Goal: Task Accomplishment & Management: Use online tool/utility

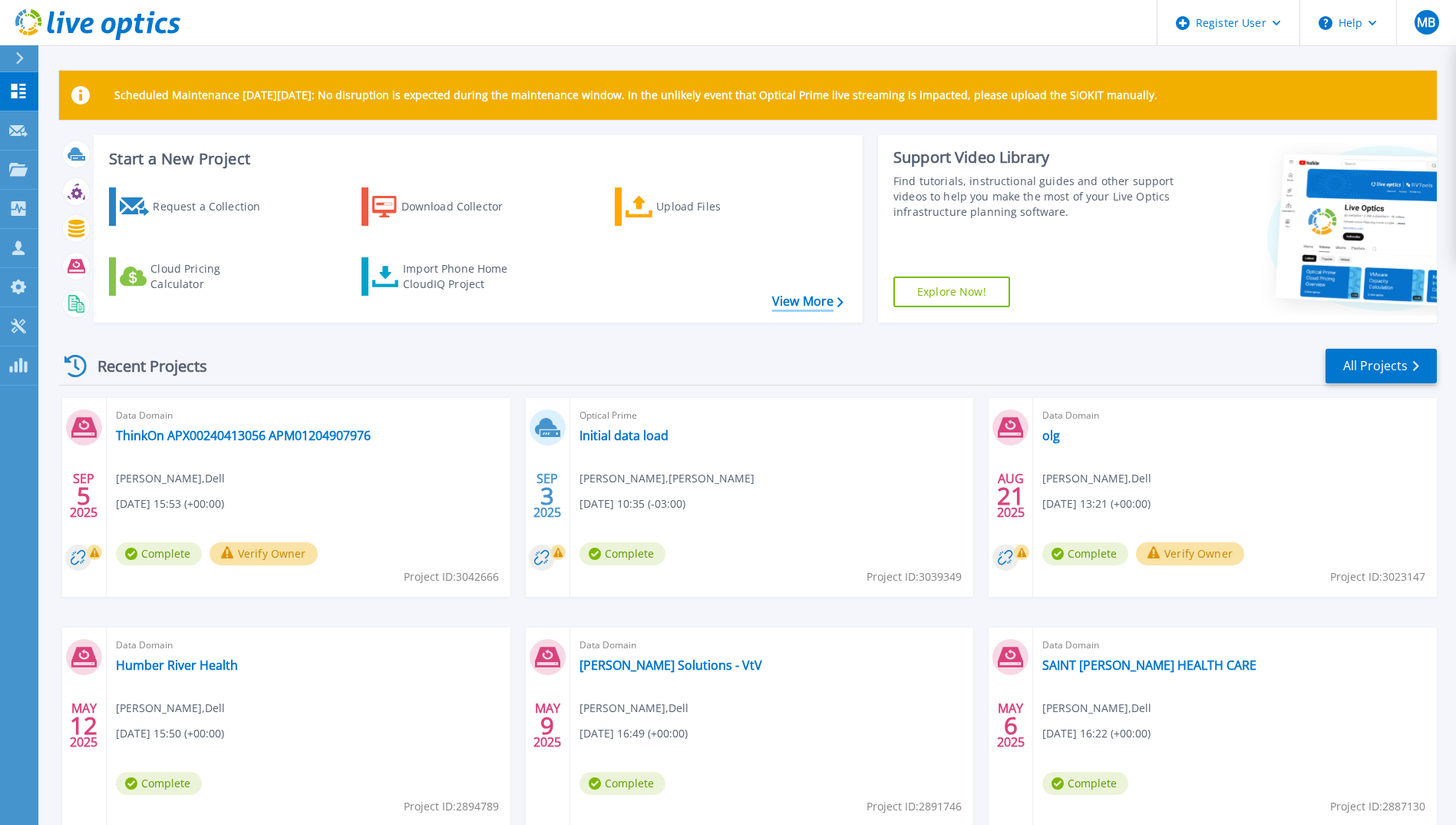
click at [814, 304] on link "View More" at bounding box center [807, 301] width 71 height 15
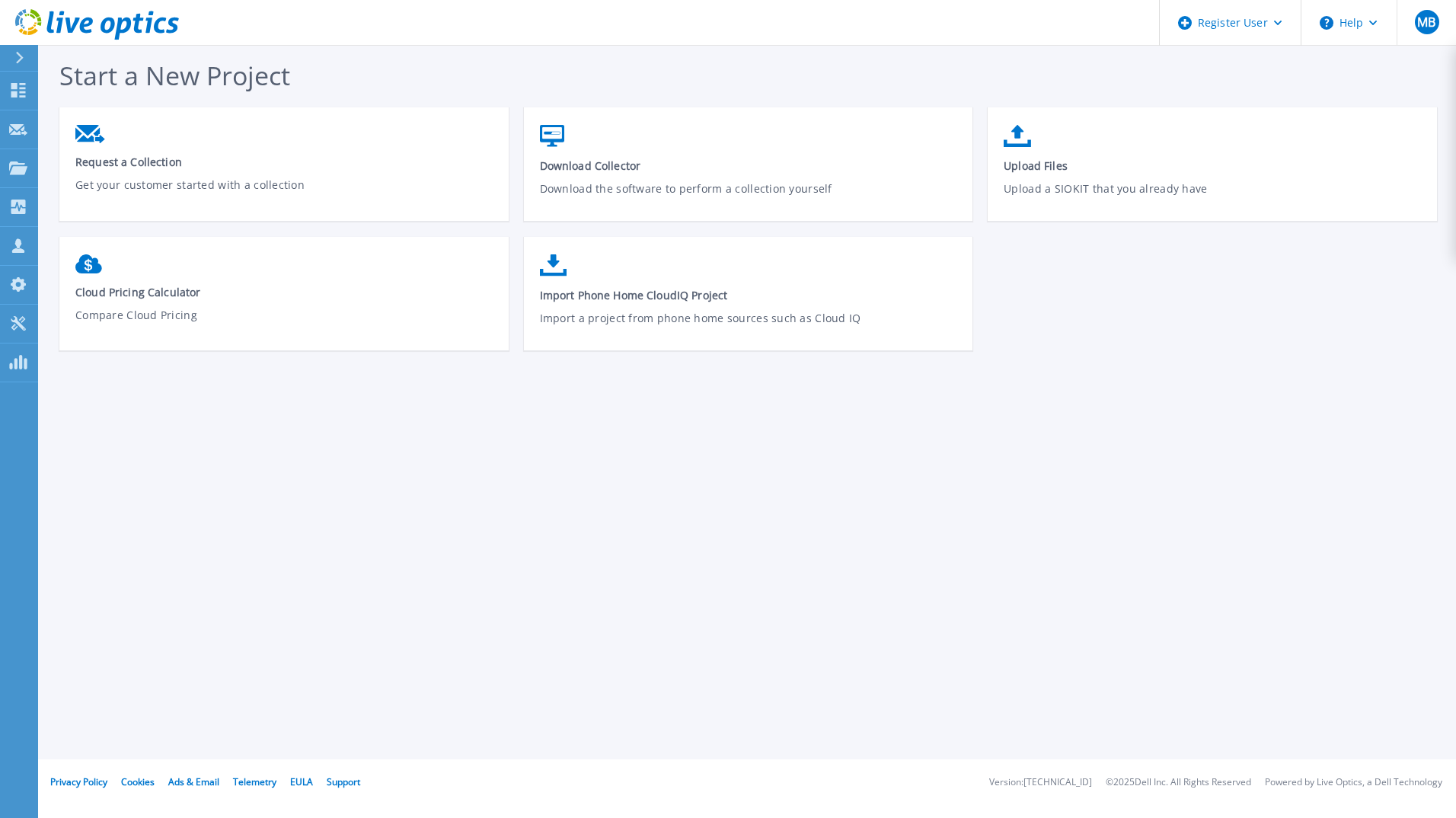
click at [779, 307] on link "Import Phone Home CloudIQ Project Import a project from phone home sources such…" at bounding box center [747, 301] width 449 height 109
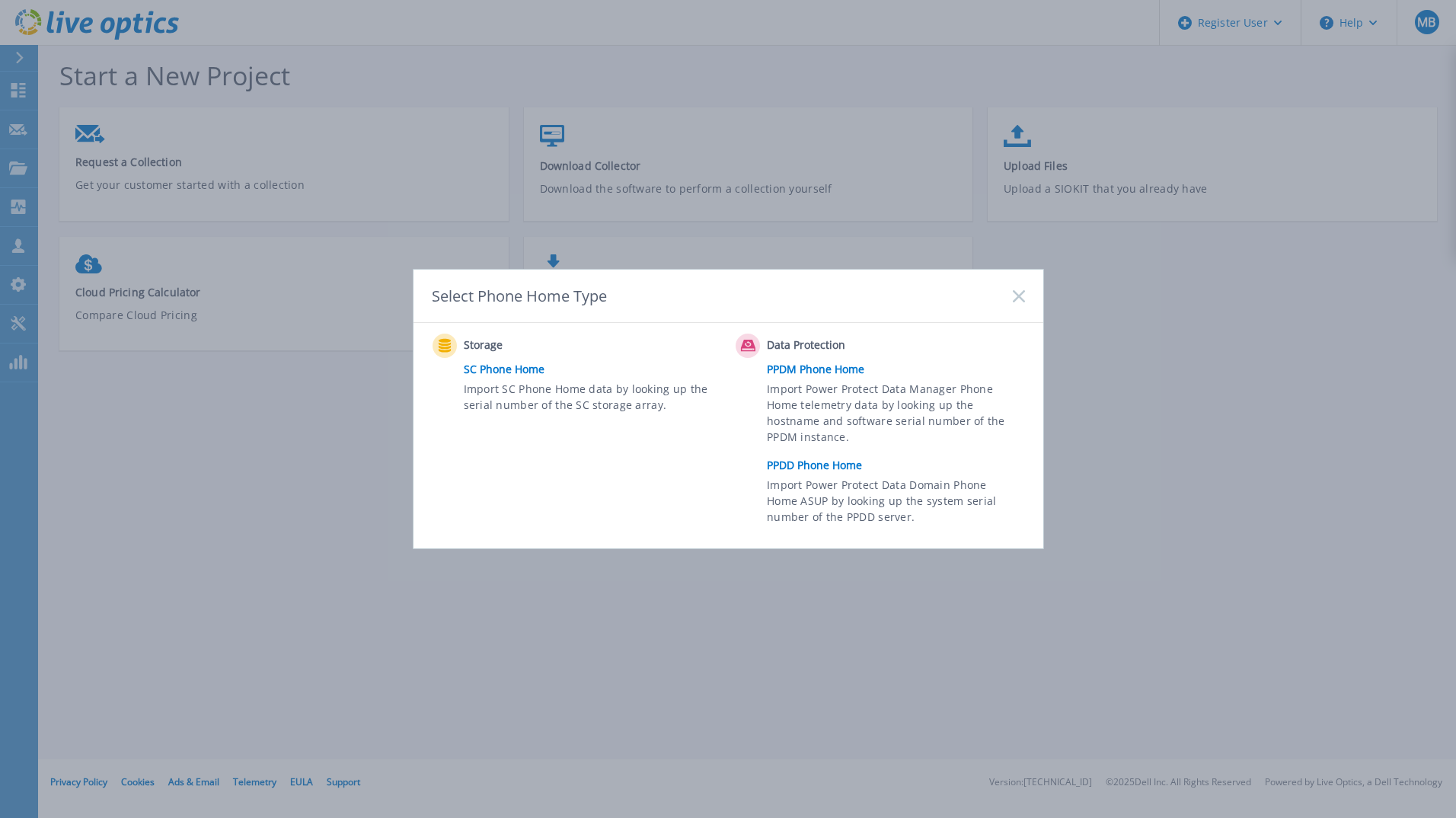
click at [819, 462] on link "PPDD Phone Home" at bounding box center [899, 465] width 265 height 23
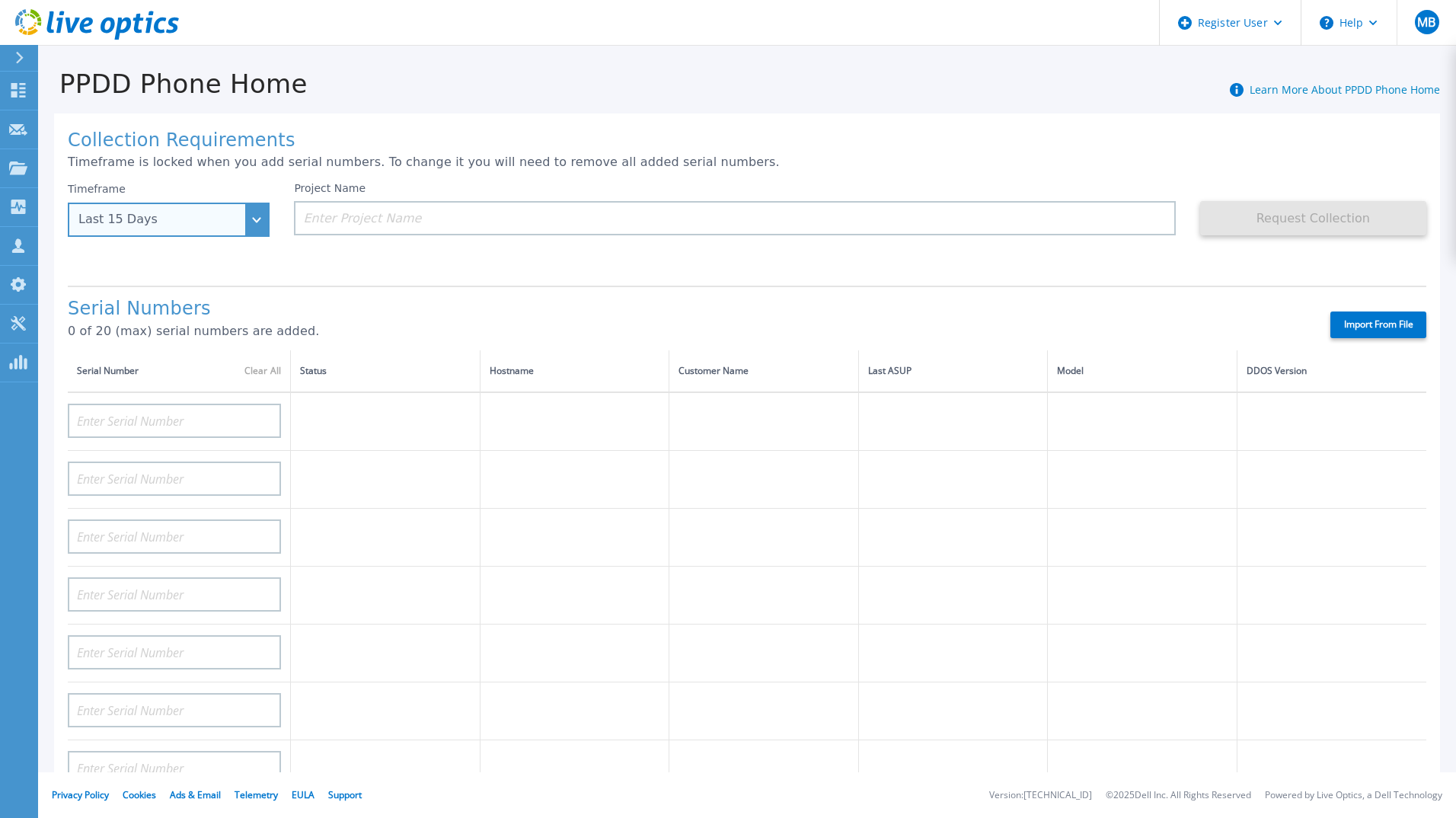
click at [252, 221] on div "Last 15 Days" at bounding box center [169, 219] width 202 height 34
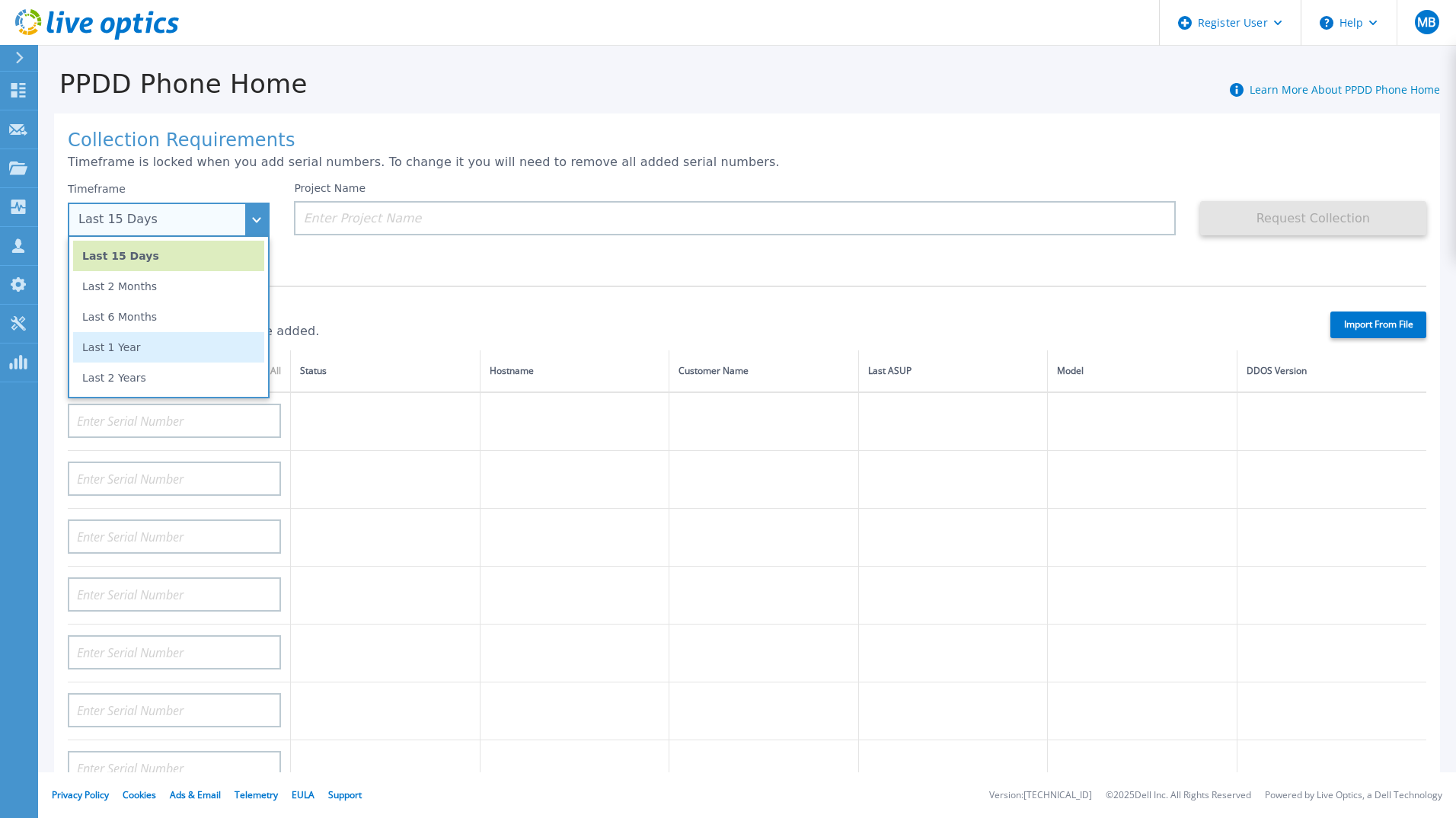
click at [160, 341] on li "Last 1 Year" at bounding box center [168, 346] width 191 height 30
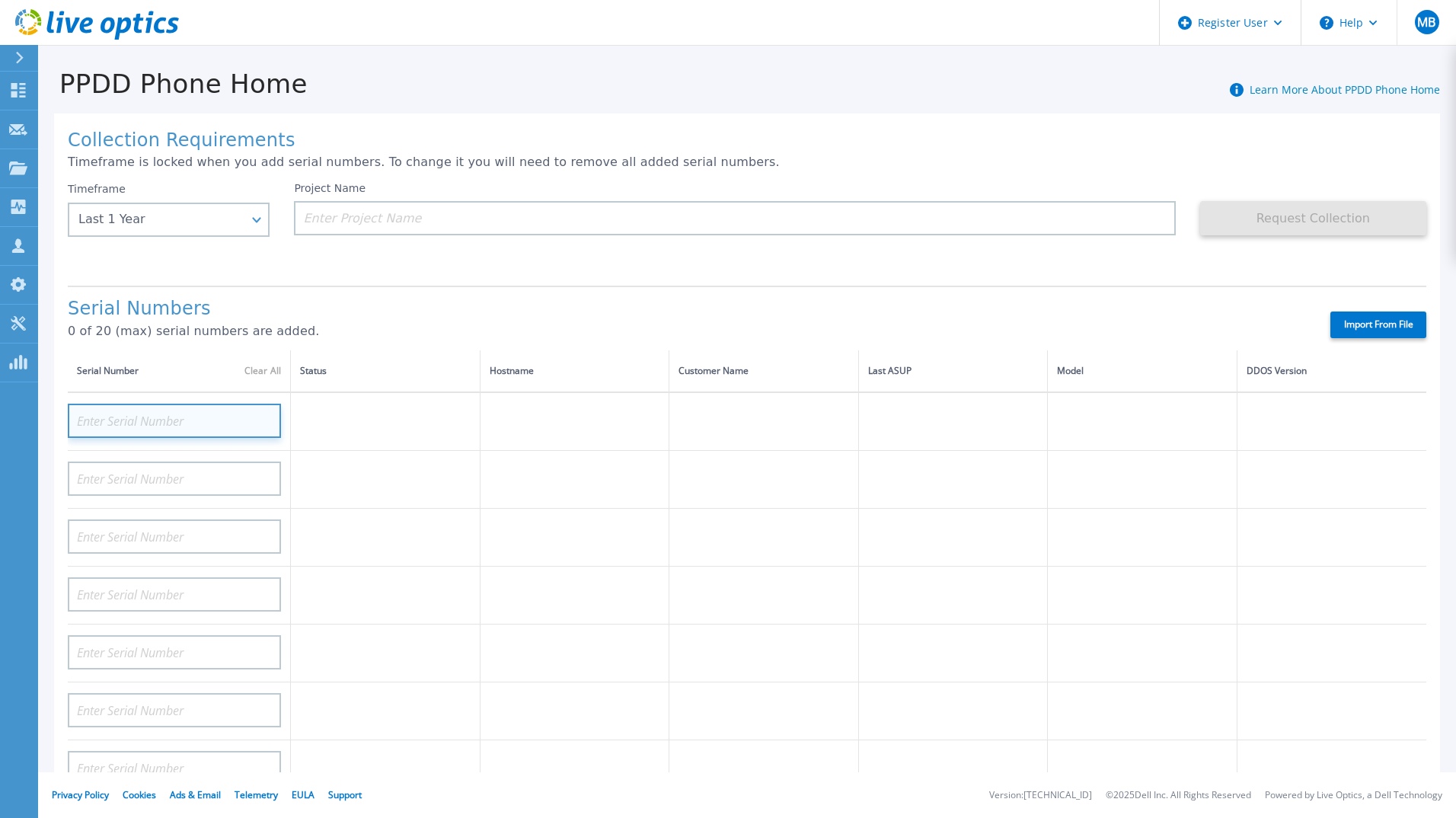
click at [163, 421] on input at bounding box center [174, 420] width 213 height 34
paste input "APX00230309074"
type input "APX00230309074"
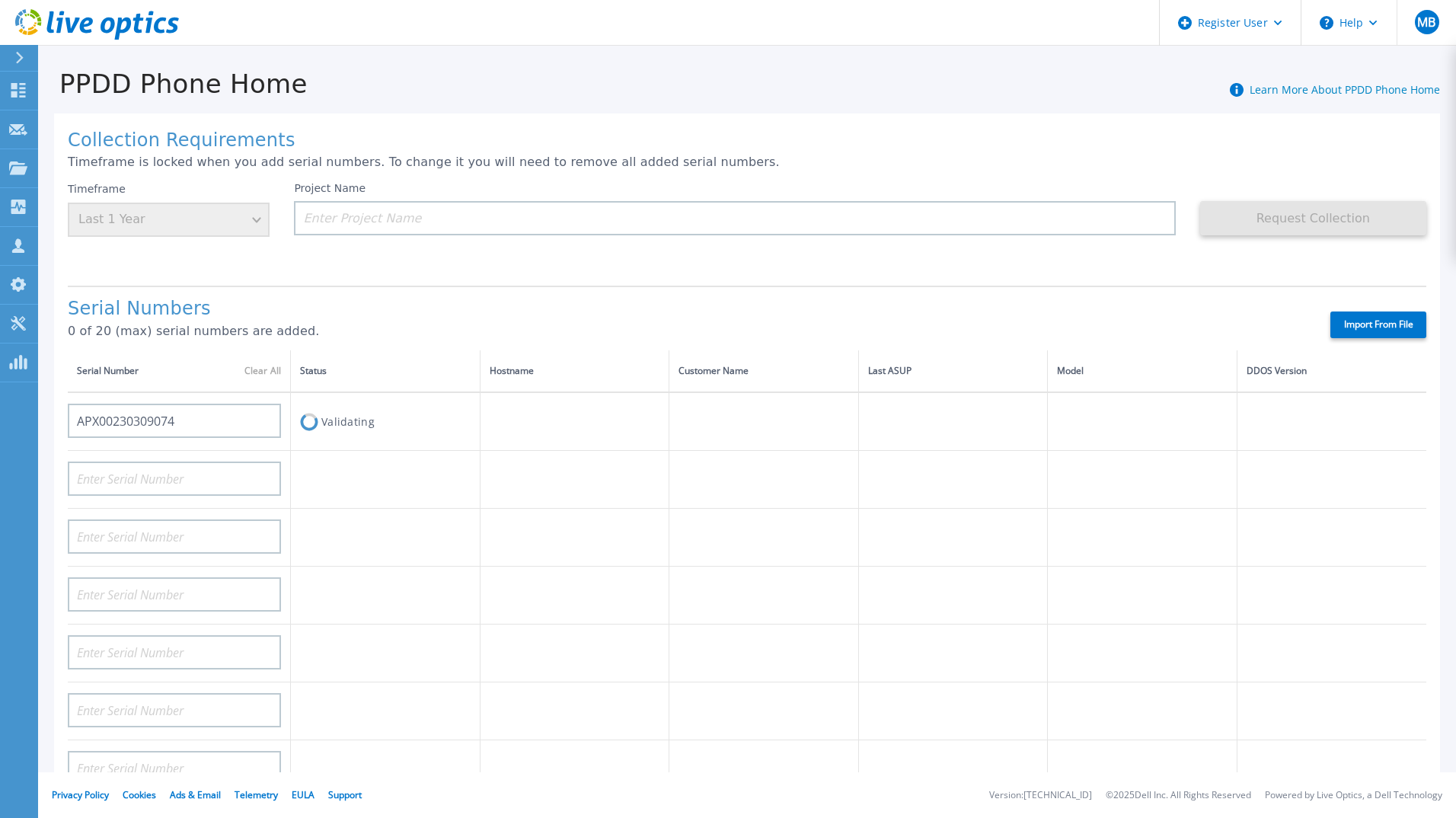
click at [471, 310] on h1 "Serial Numbers" at bounding box center [685, 309] width 1236 height 21
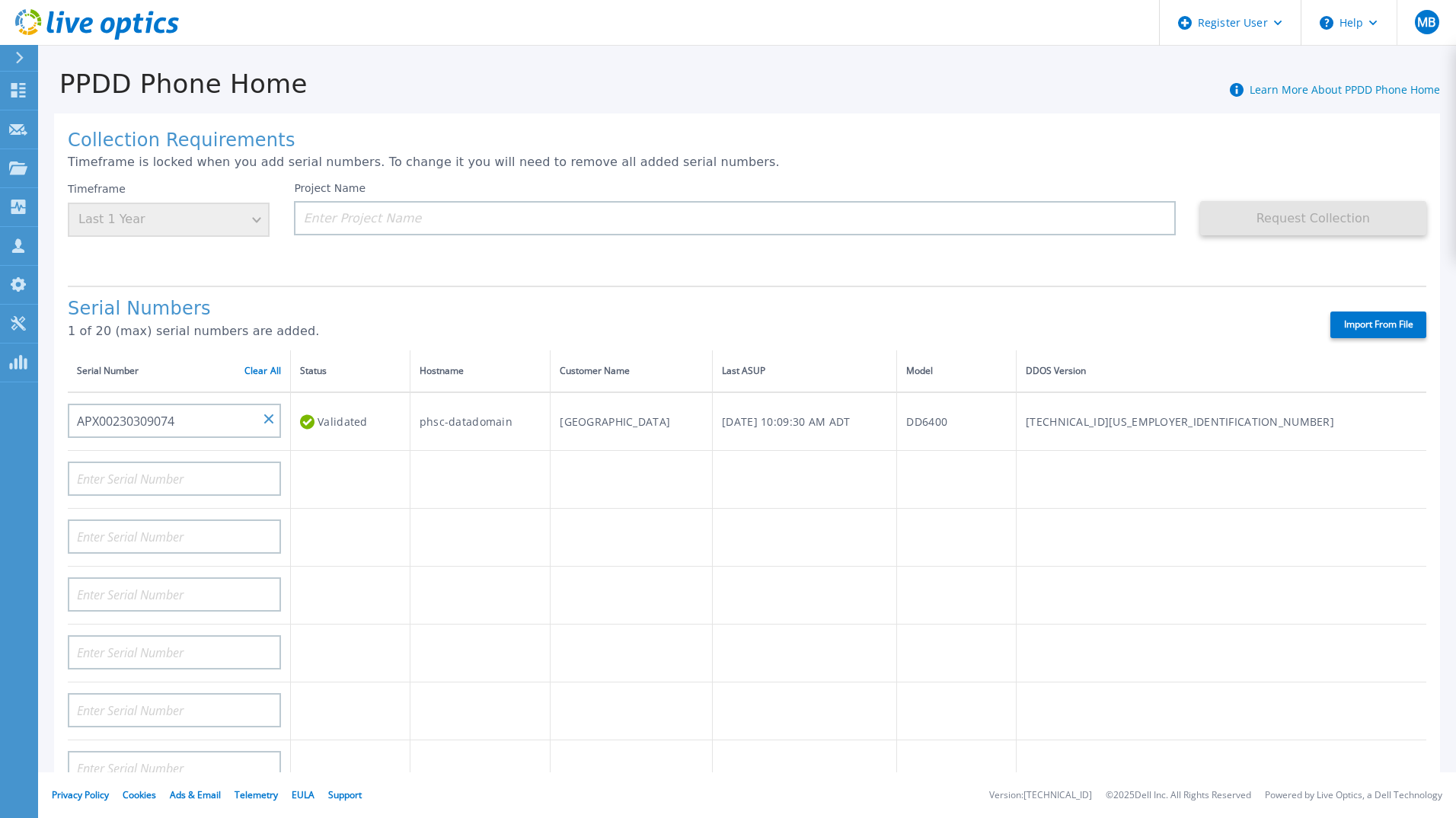
drag, startPoint x: 763, startPoint y: 421, endPoint x: 582, endPoint y: 425, distance: 181.0
click at [582, 425] on td "[GEOGRAPHIC_DATA]" at bounding box center [631, 422] width 162 height 58
drag, startPoint x: 582, startPoint y: 425, endPoint x: 605, endPoint y: 424, distance: 23.0
copy td "[GEOGRAPHIC_DATA]"
paste input "[GEOGRAPHIC_DATA]"
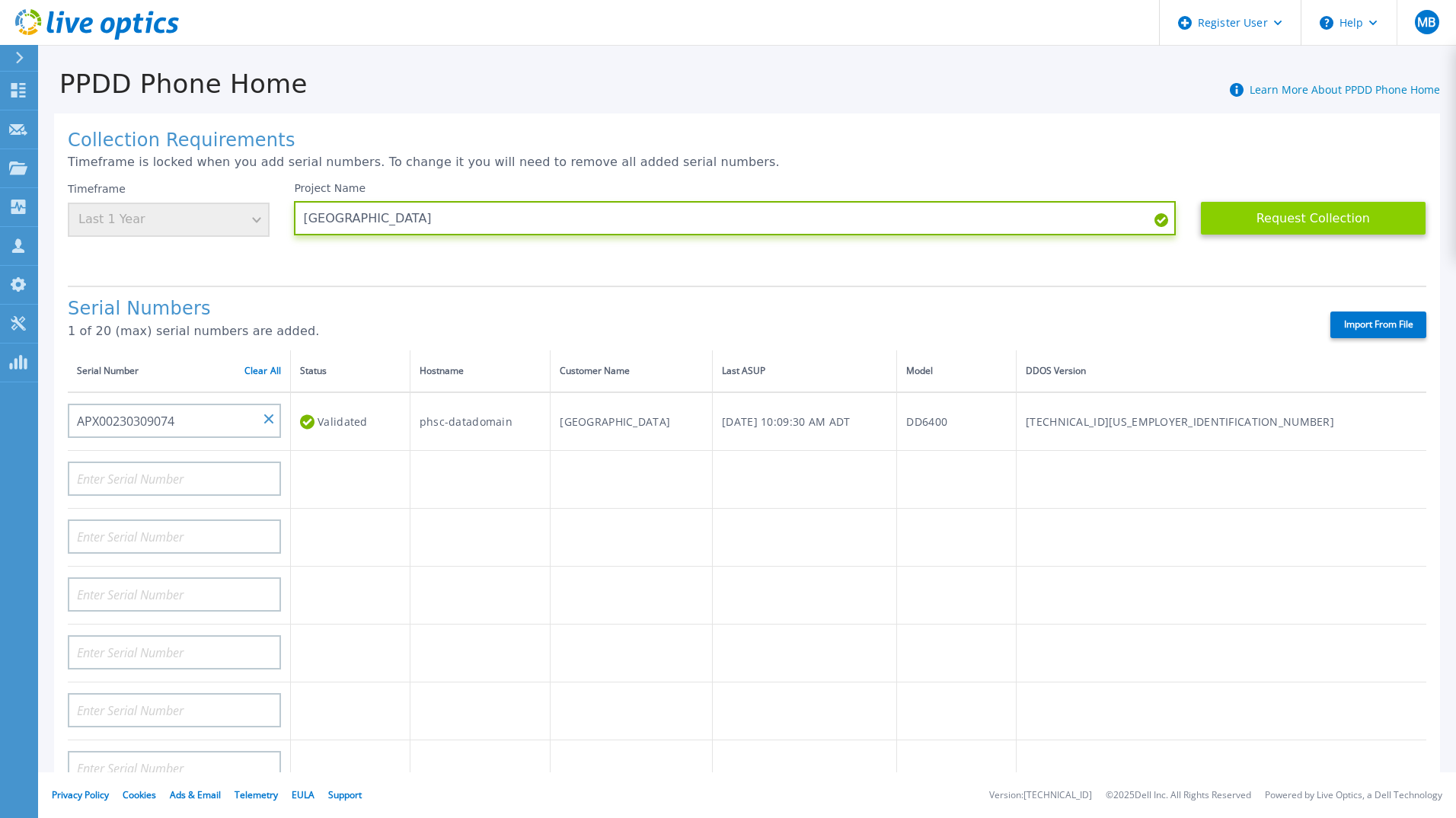
type input "[GEOGRAPHIC_DATA]"
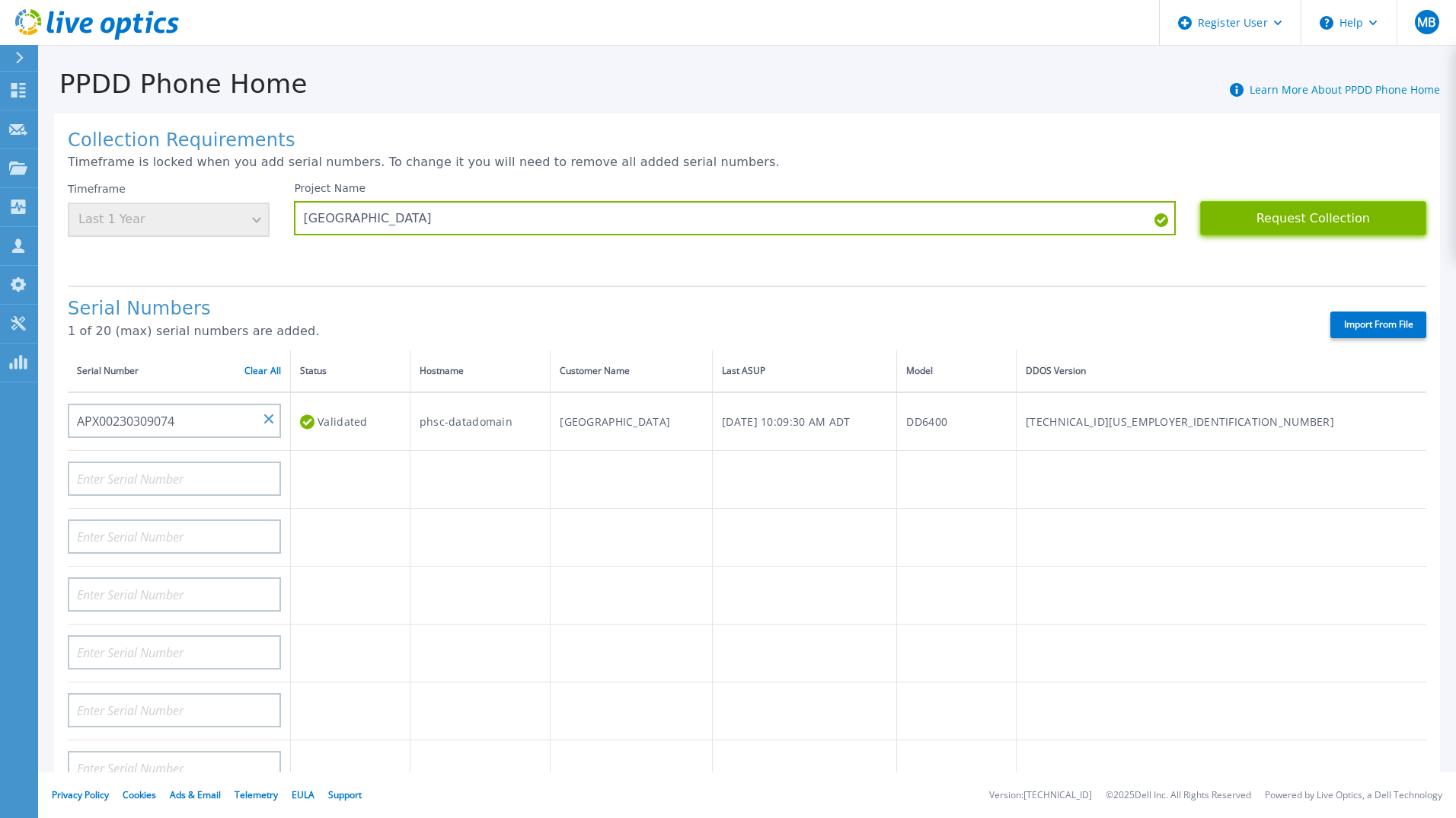
click at [1331, 217] on button "Request Collection" at bounding box center [1313, 217] width 226 height 34
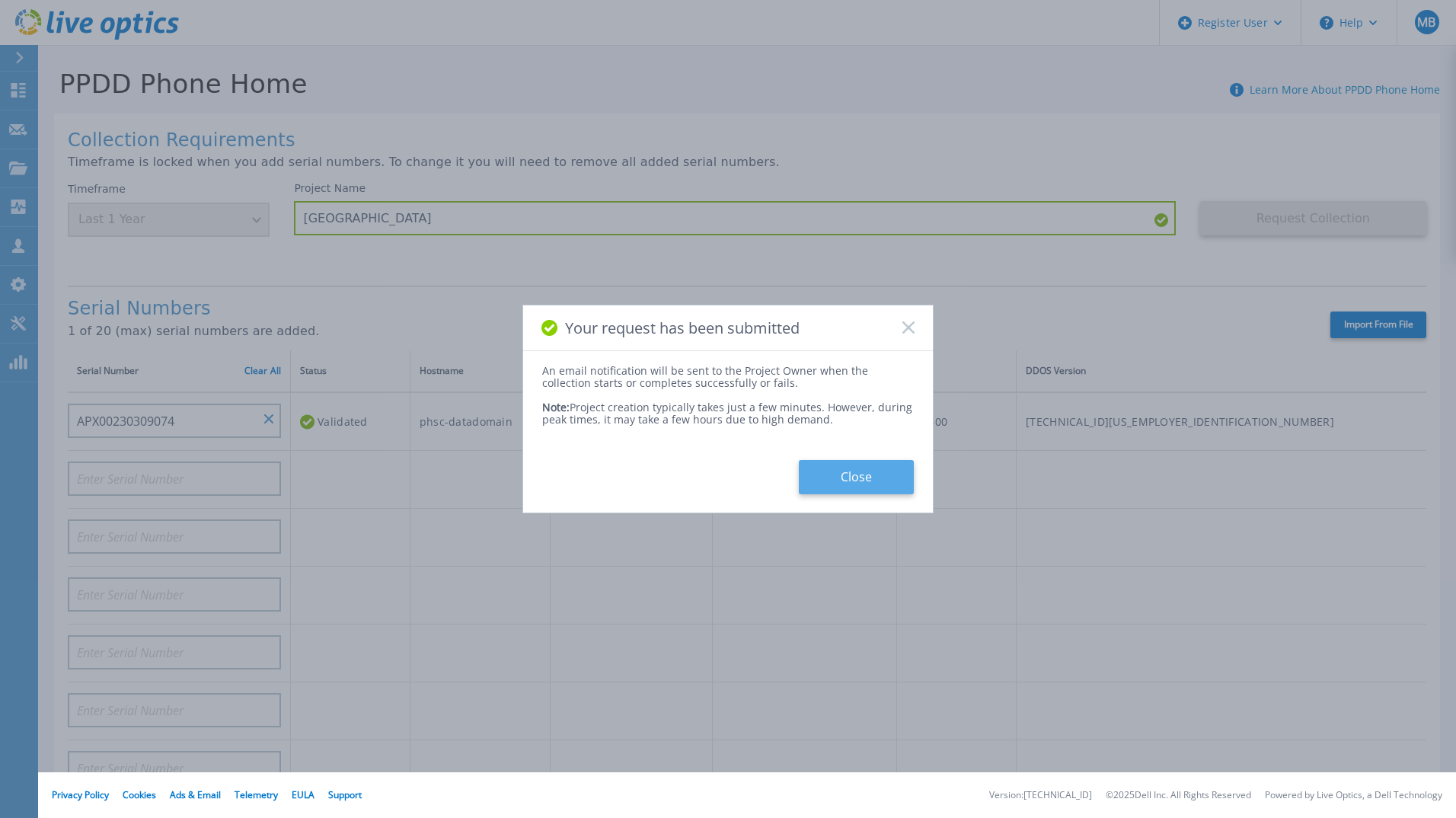
click at [880, 482] on button "Close" at bounding box center [856, 476] width 115 height 34
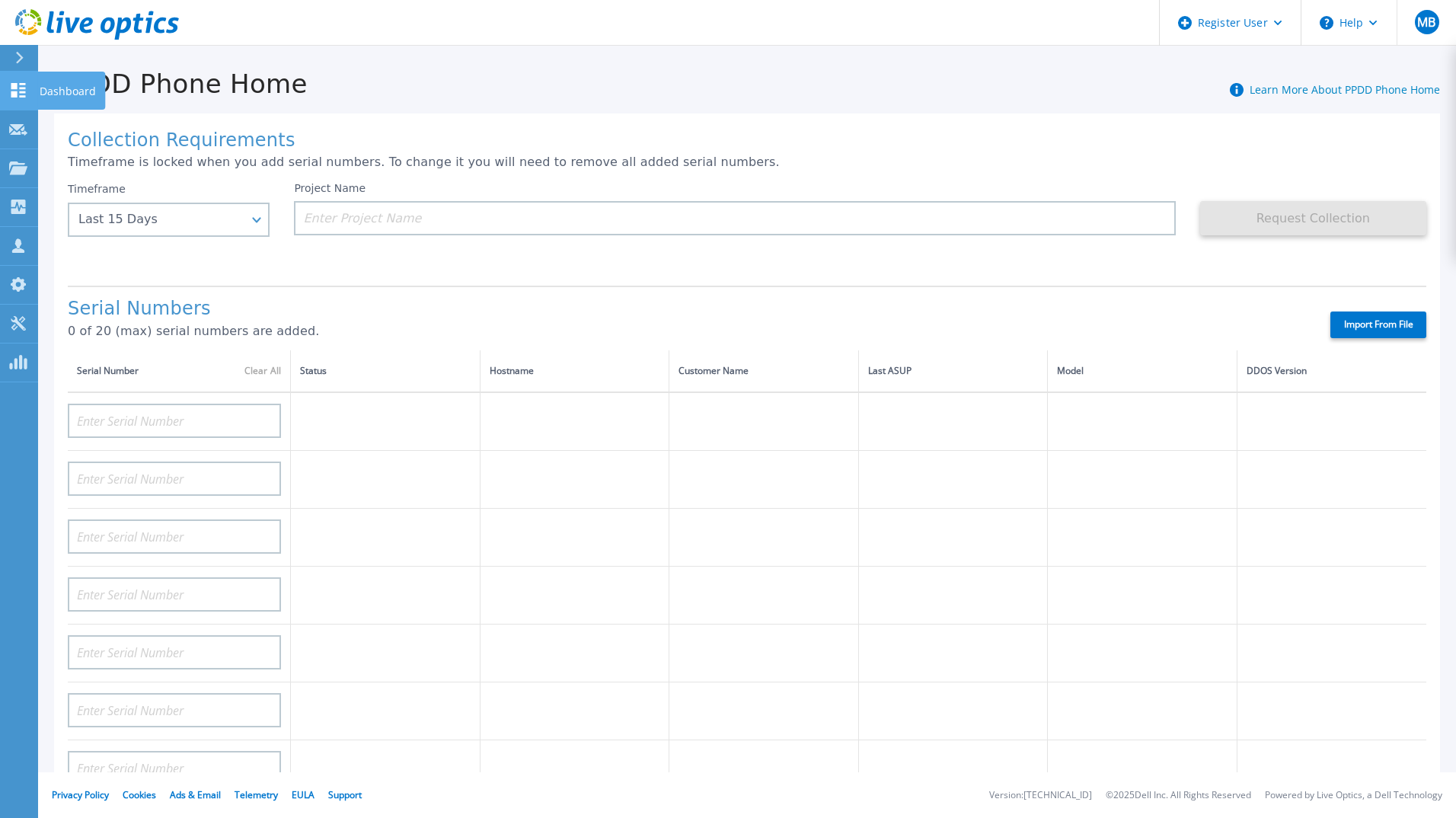
click at [23, 88] on icon at bounding box center [18, 90] width 15 height 15
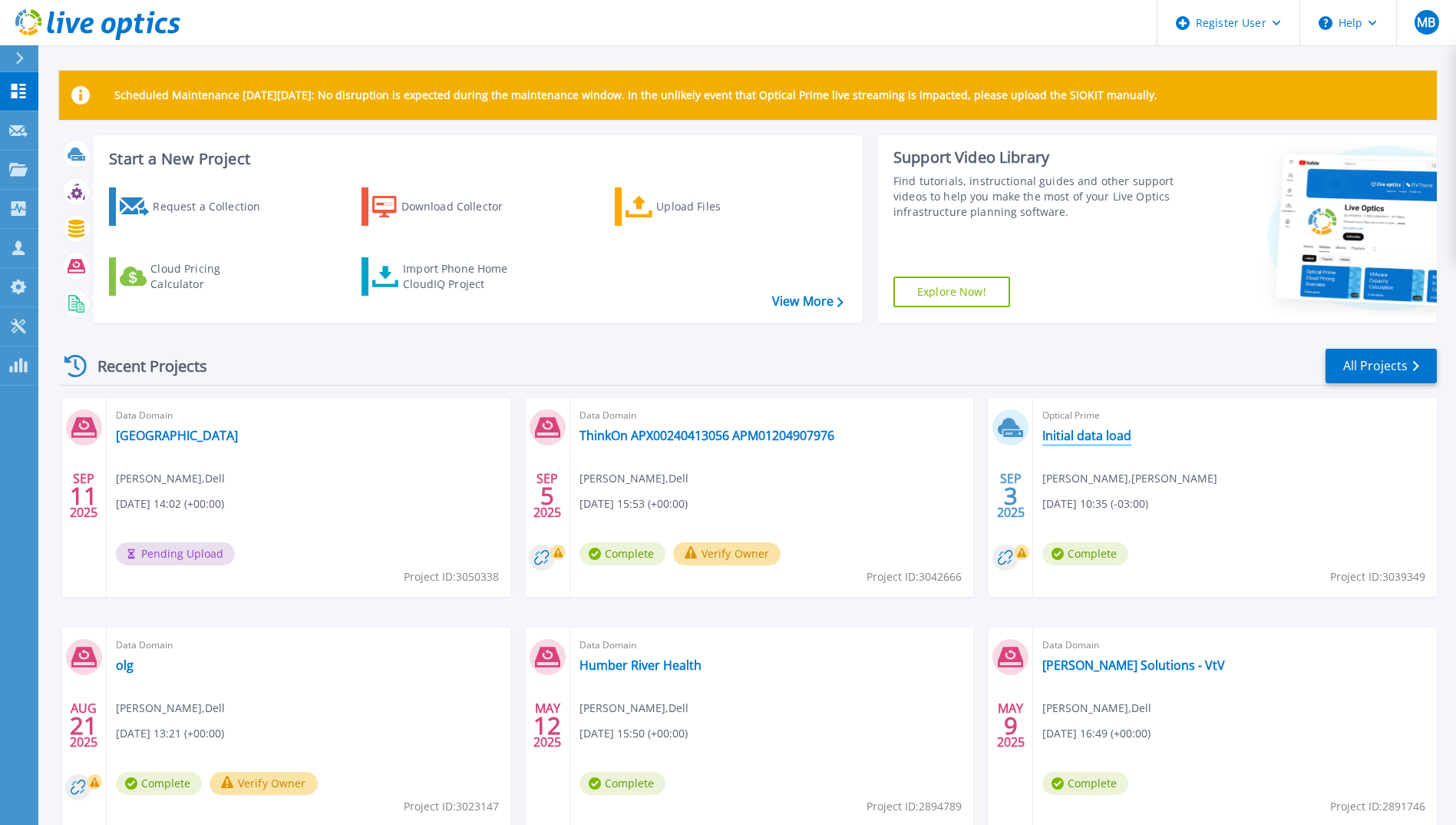
click at [1065, 439] on link "Initial data load" at bounding box center [1087, 436] width 89 height 16
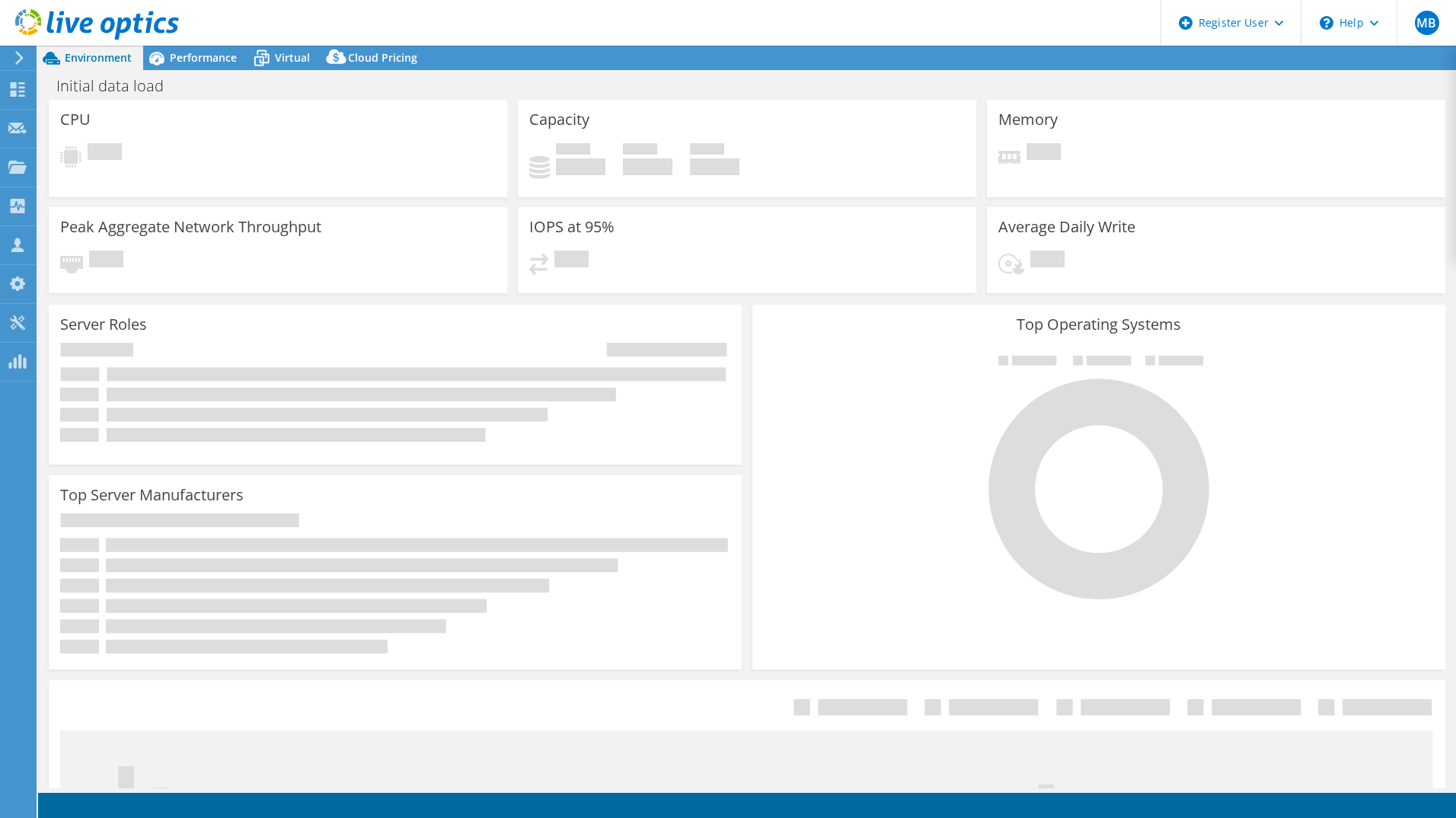
select select "USD"
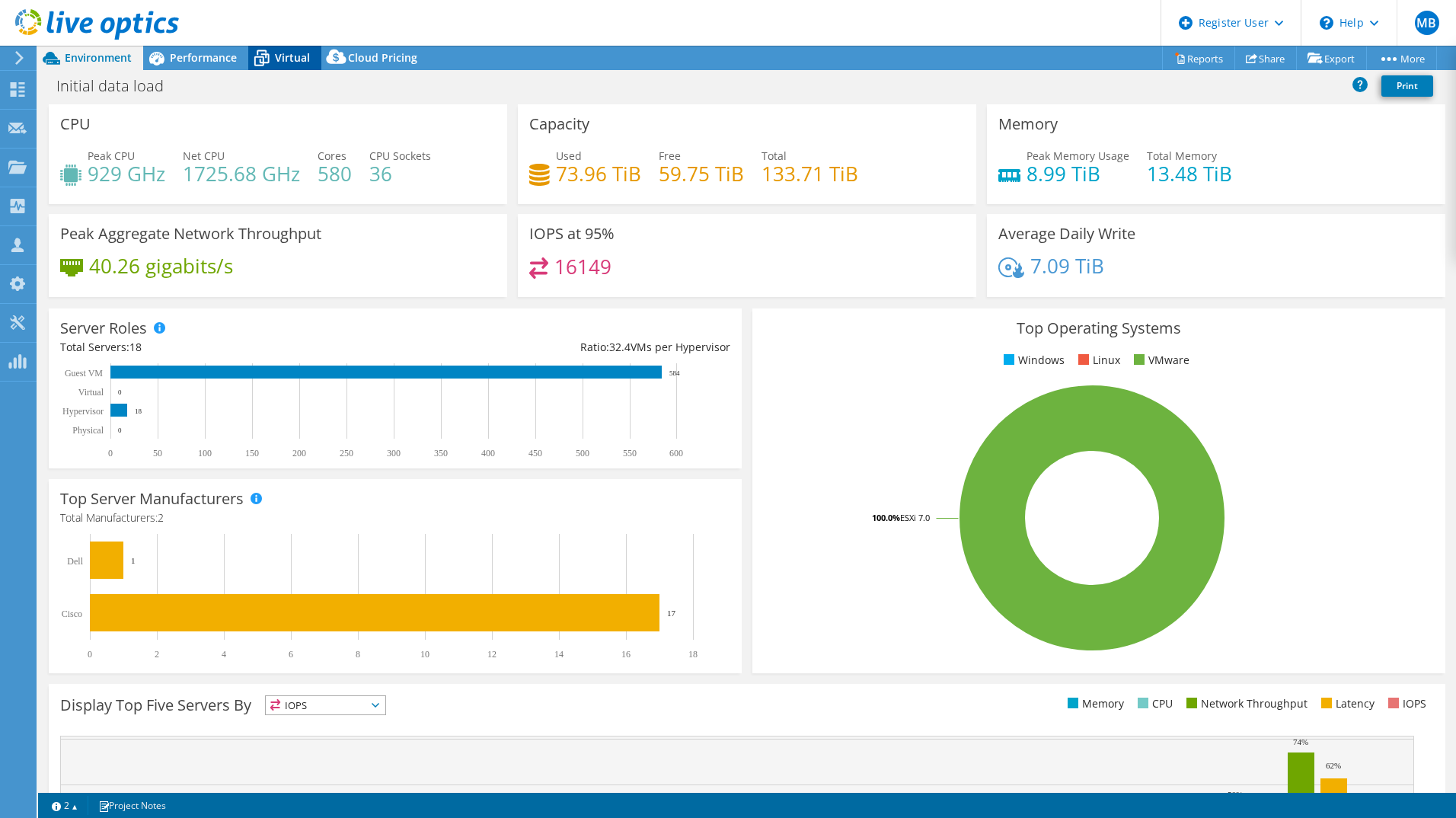
click at [289, 55] on span "Virtual" at bounding box center [293, 57] width 35 height 15
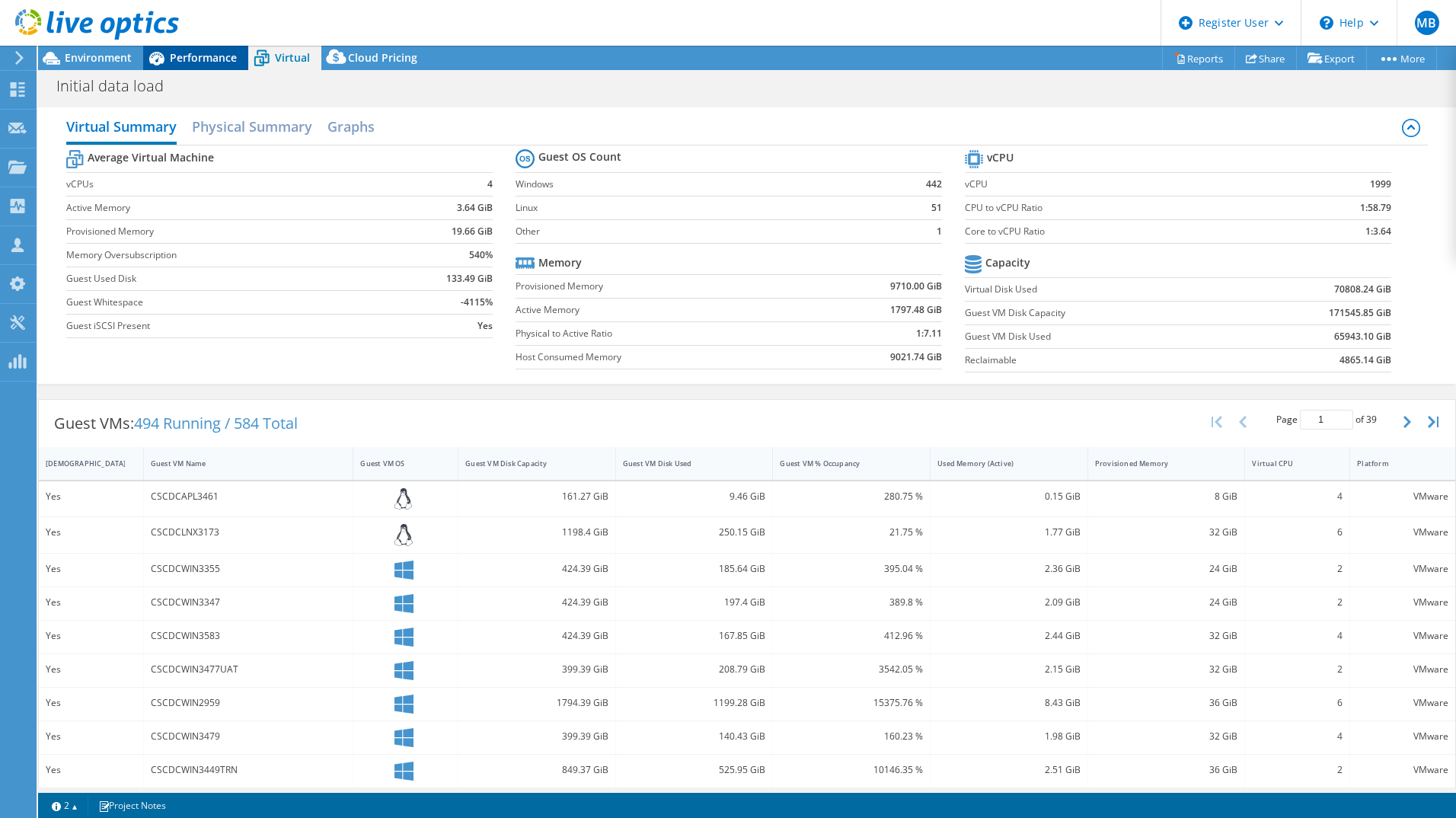
click at [206, 54] on span "Performance" at bounding box center [203, 57] width 67 height 15
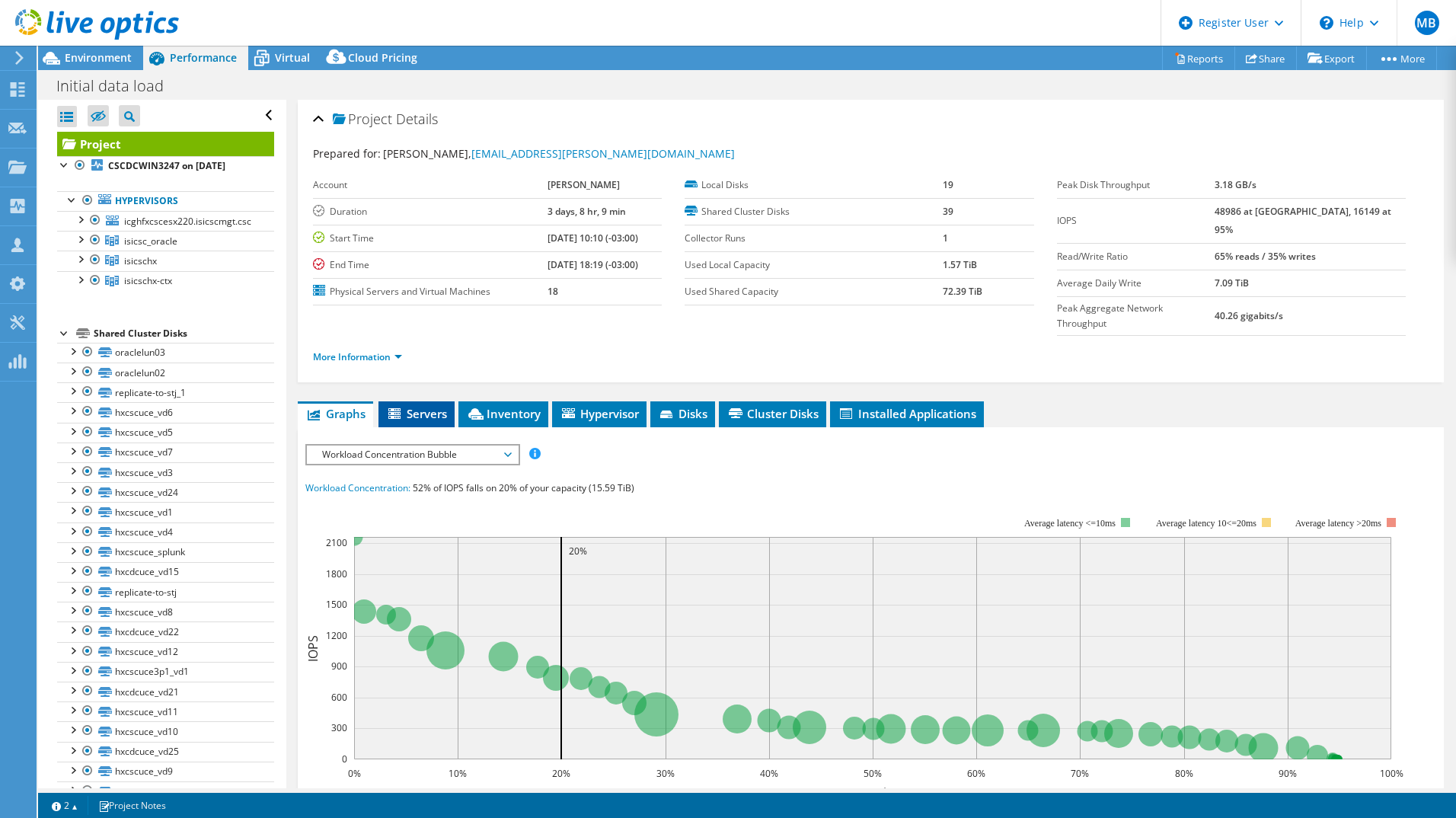
click at [418, 406] on span "Servers" at bounding box center [416, 414] width 61 height 16
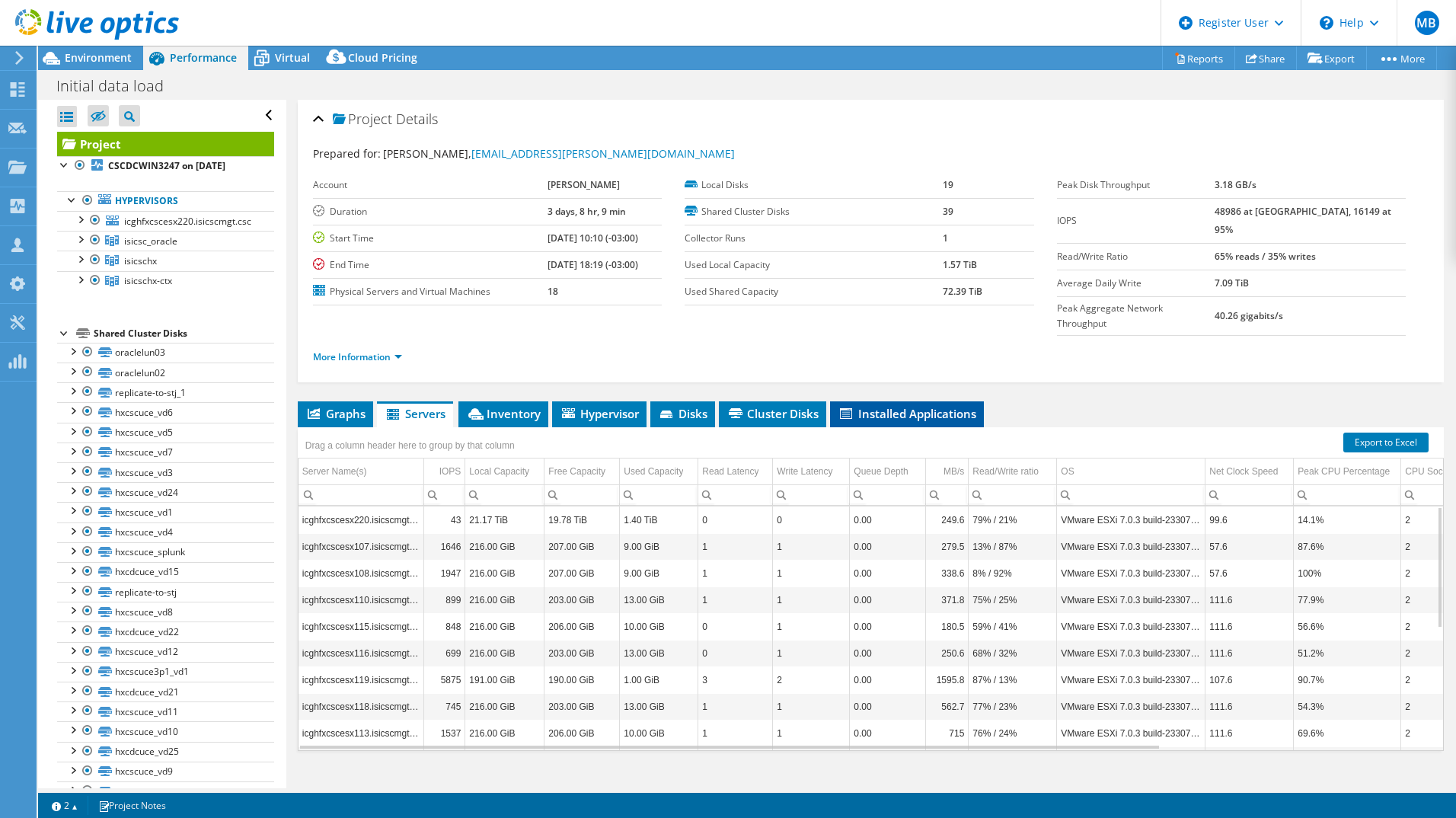
click at [934, 406] on span "Installed Applications" at bounding box center [906, 414] width 139 height 16
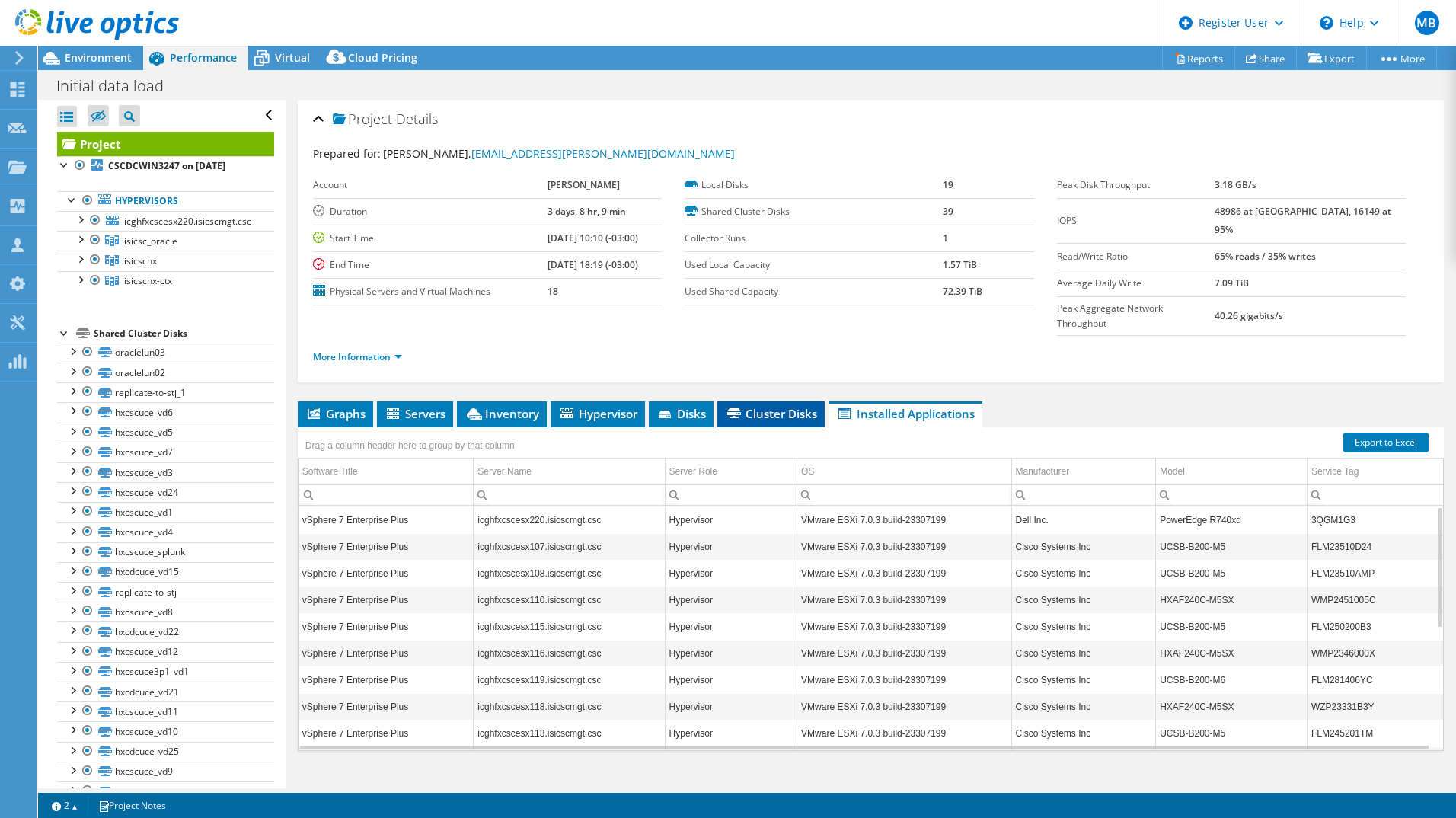
click at [785, 406] on span "Cluster Disks" at bounding box center [771, 414] width 92 height 16
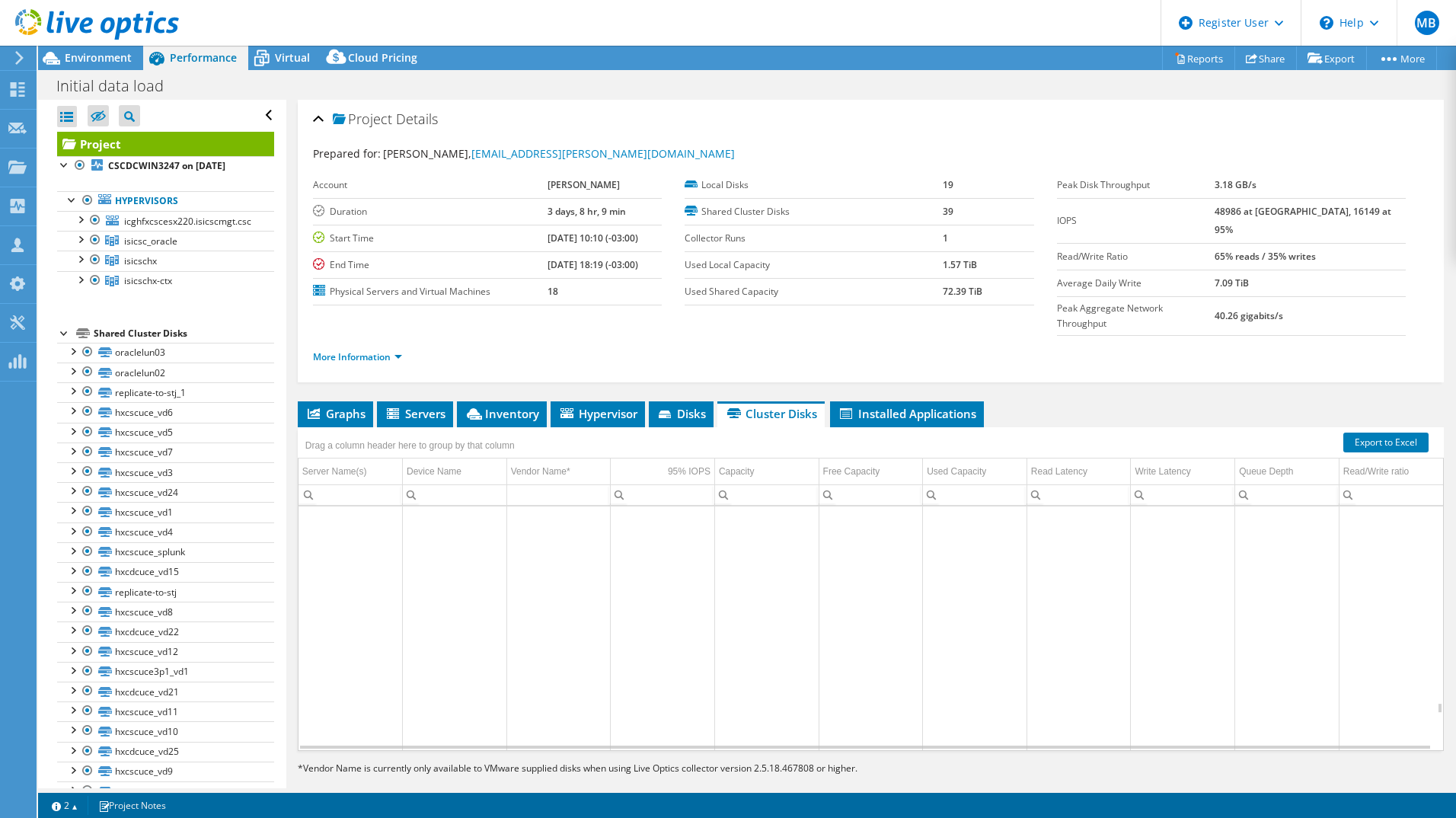
scroll to position [9643, 0]
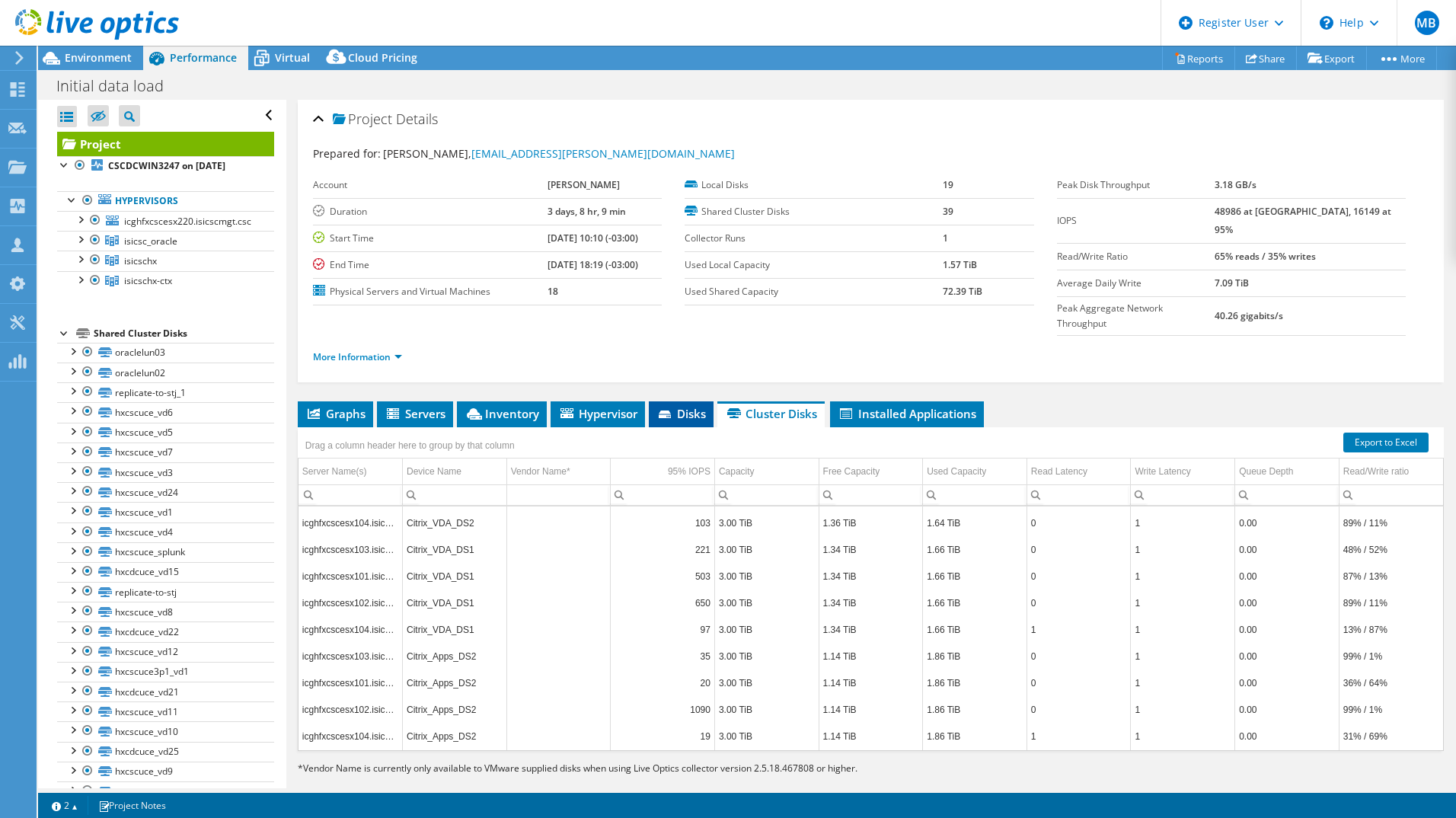
click at [683, 406] on span "Disks" at bounding box center [681, 414] width 49 height 16
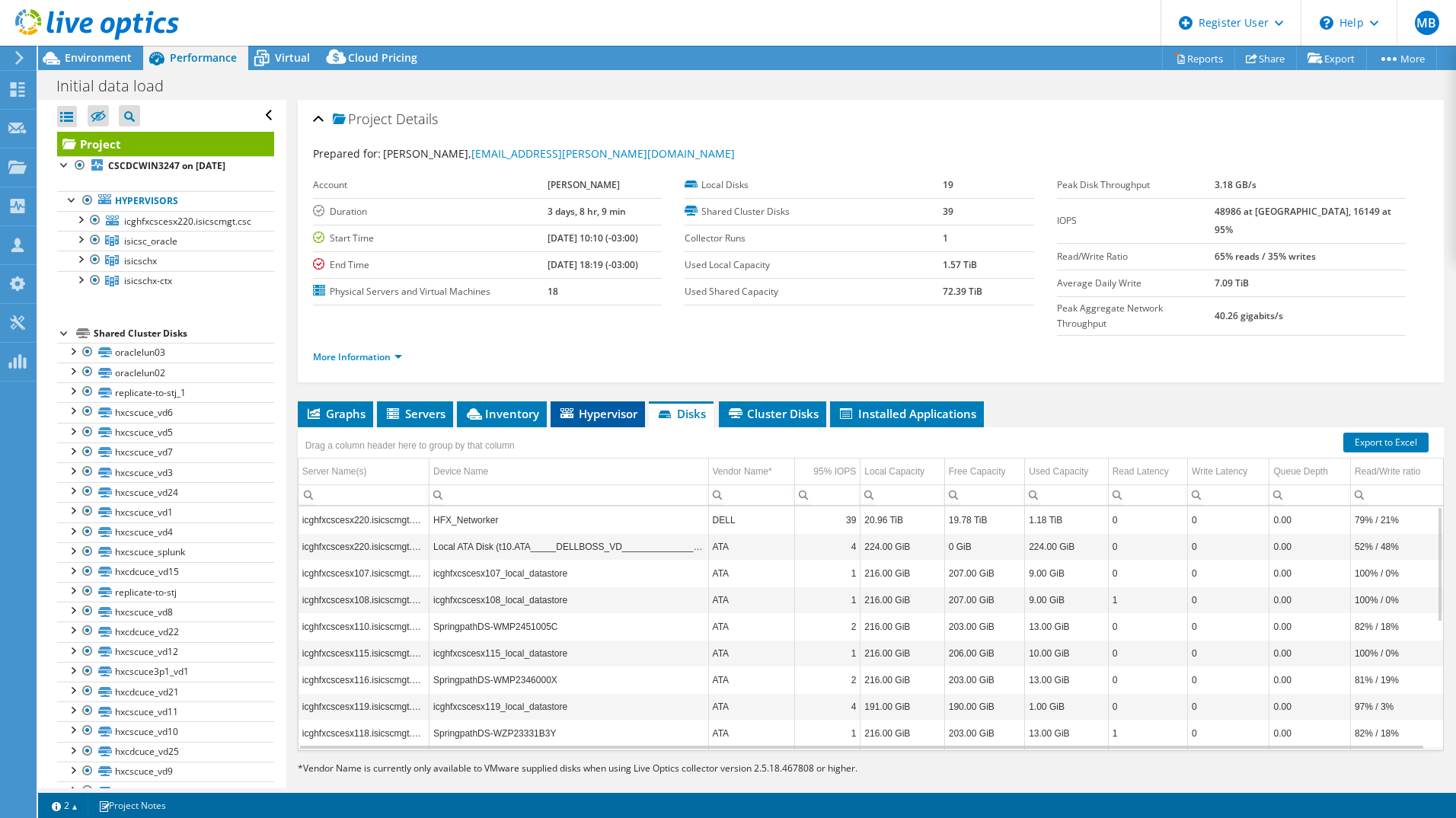
click at [593, 406] on span "Hypervisor" at bounding box center [598, 414] width 79 height 16
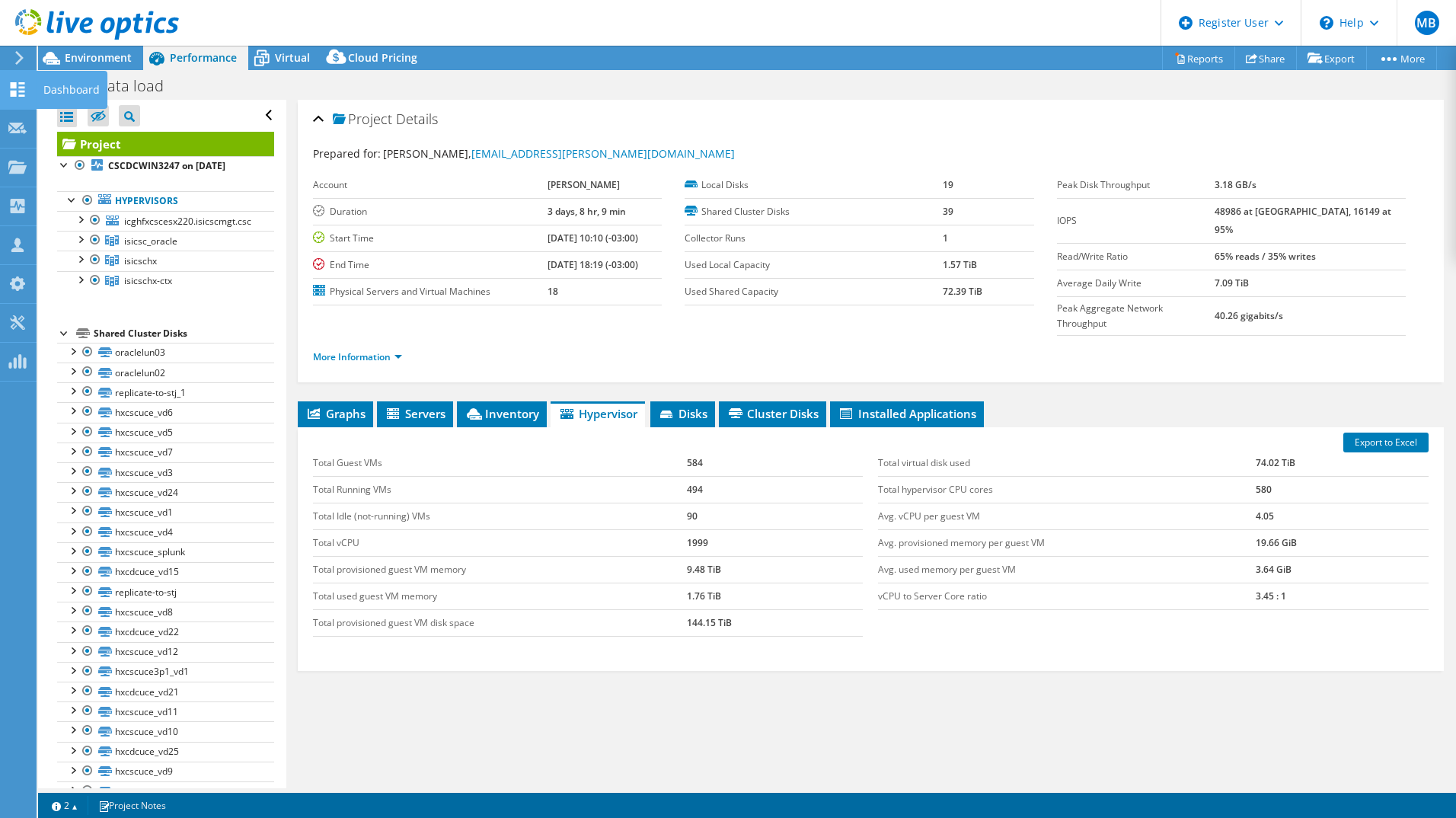
click at [49, 88] on div "Dashboard" at bounding box center [72, 89] width 72 height 38
